Goal: Navigation & Orientation: Find specific page/section

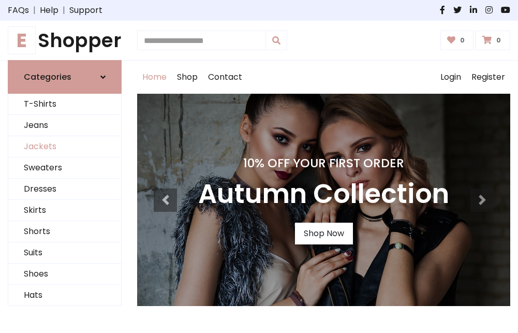
click at [65, 147] on link "Jackets" at bounding box center [64, 146] width 113 height 21
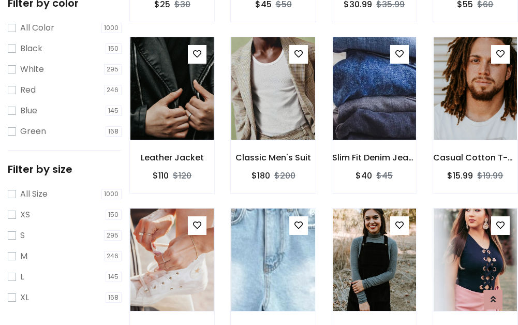
scroll to position [416, 0]
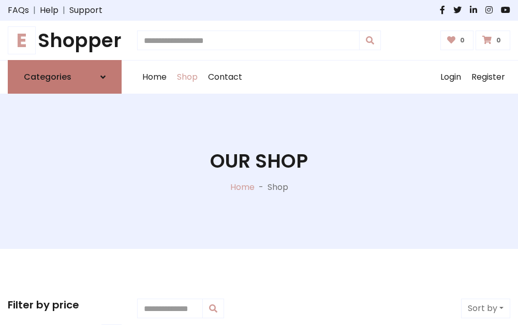
click at [65, 77] on h6 "Categories" at bounding box center [48, 77] width 48 height 10
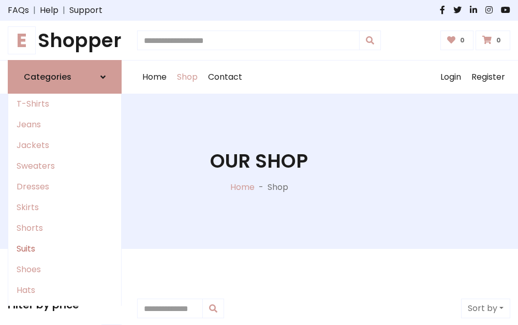
click at [65, 249] on link "Suits" at bounding box center [64, 249] width 113 height 21
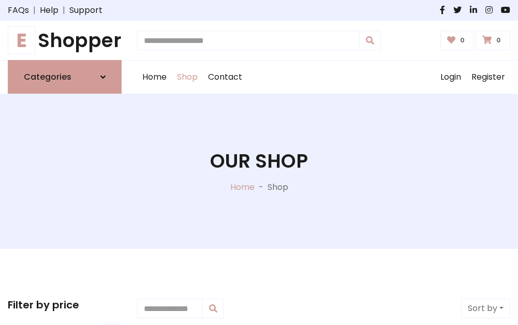
scroll to position [748, 0]
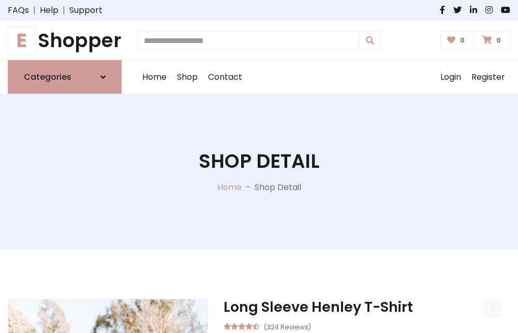
scroll to position [967, 0]
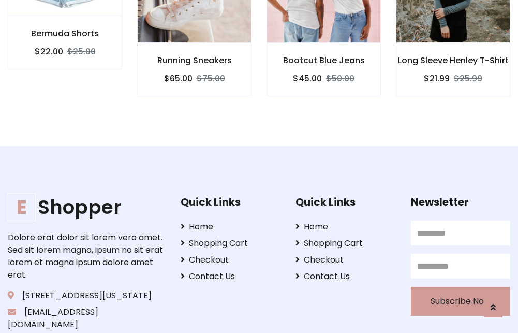
scroll to position [966, 0]
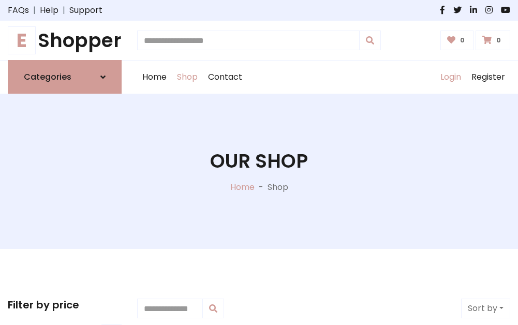
click at [450, 77] on link "Login" at bounding box center [450, 77] width 31 height 33
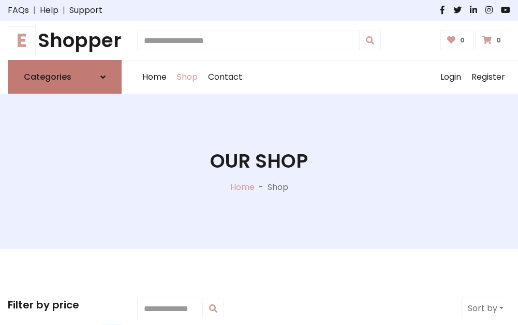
click at [103, 77] on icon at bounding box center [102, 77] width 5 height 8
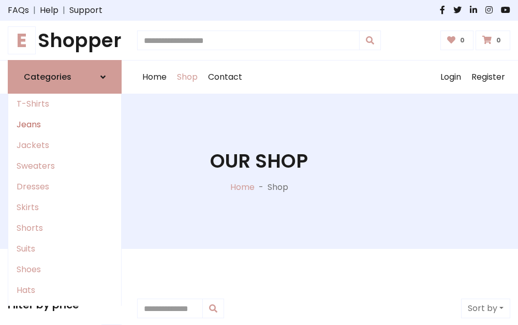
click at [65, 125] on link "Jeans" at bounding box center [64, 124] width 113 height 21
